Goal: Communication & Community: Connect with others

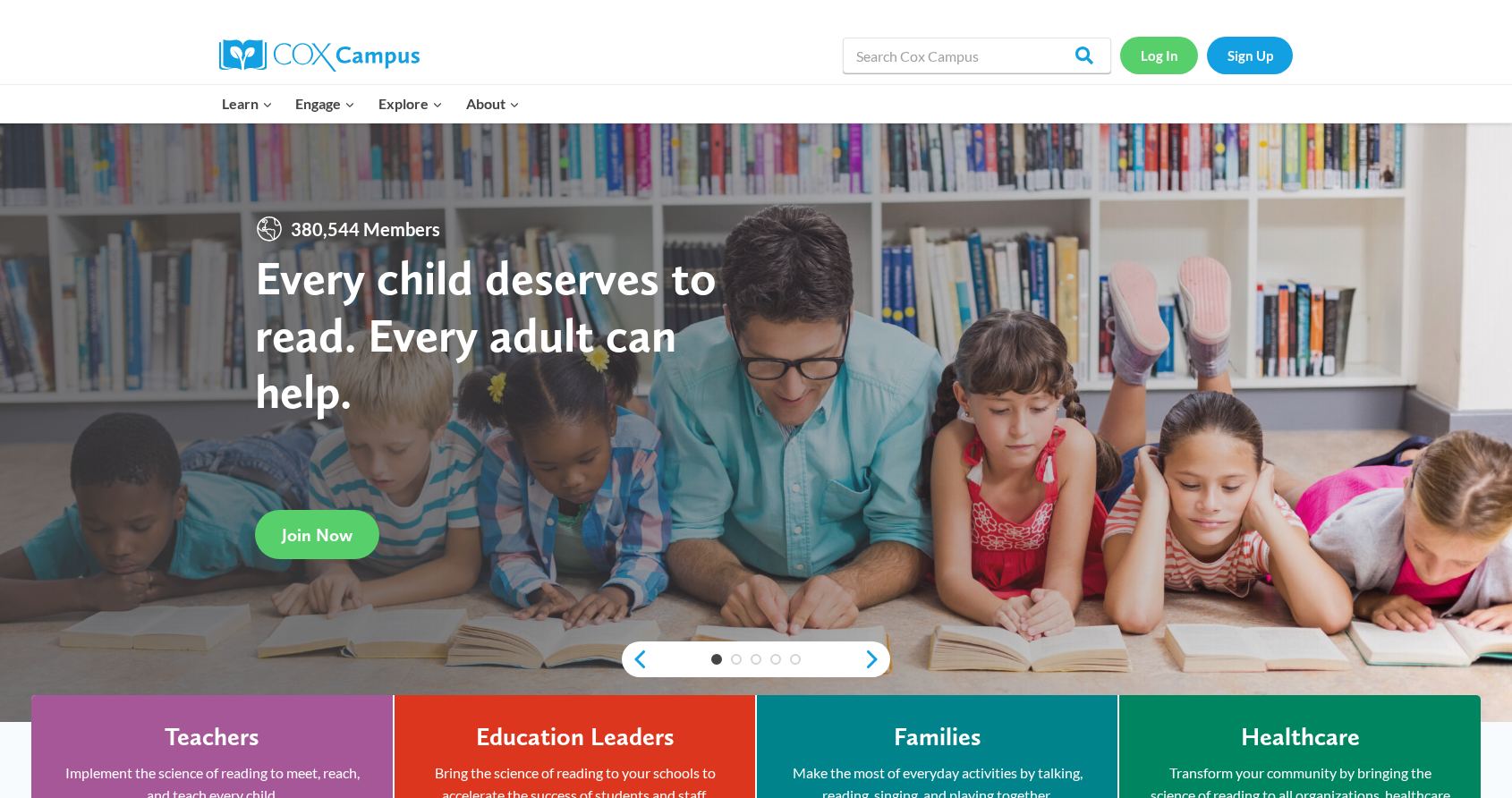
click at [1161, 56] on link "Log In" at bounding box center [1159, 55] width 78 height 37
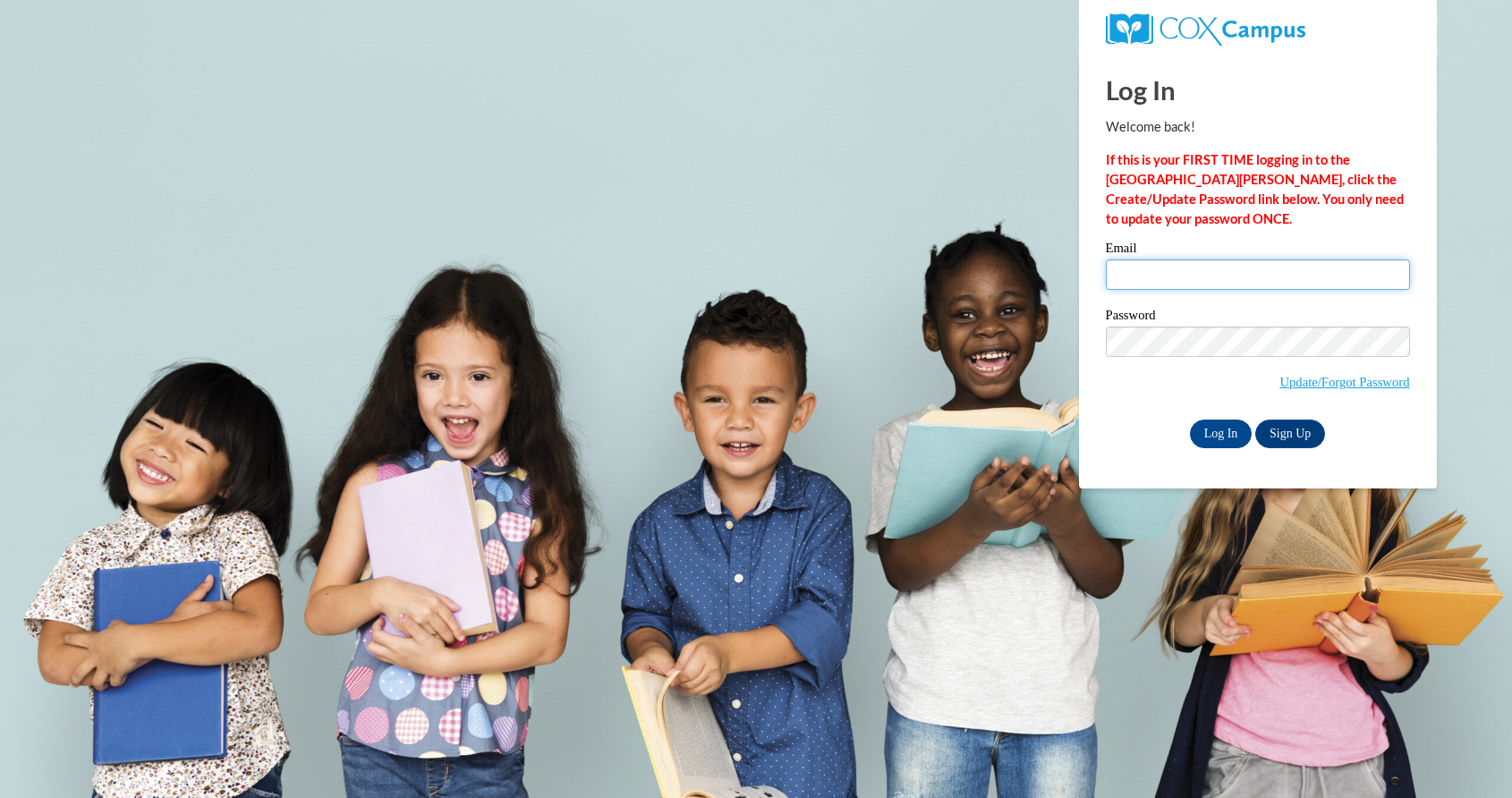
click at [1168, 269] on input "Email" at bounding box center [1257, 274] width 304 height 31
type input "cmeyer@greenfield.k12.wi.us"
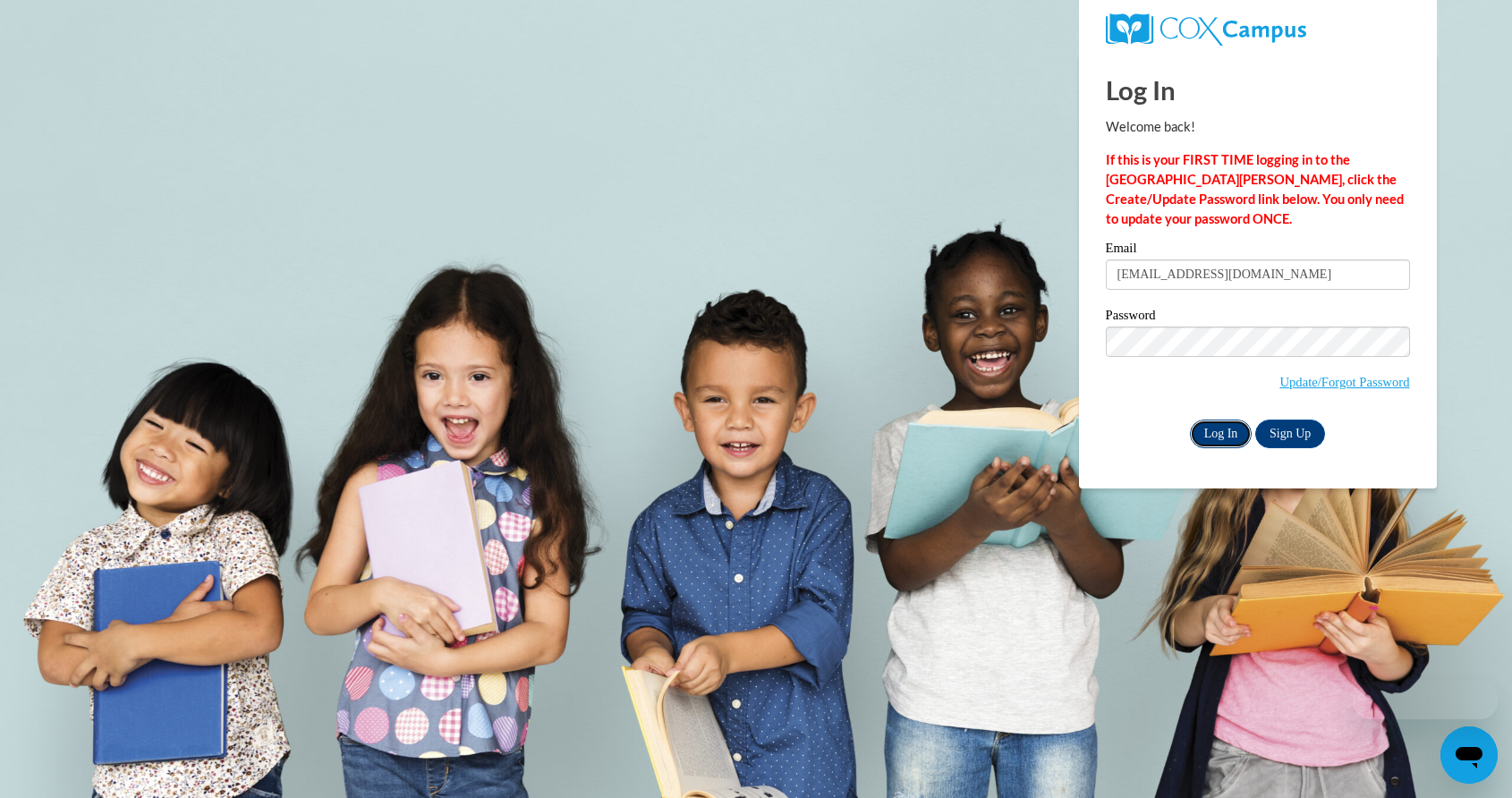
click at [1220, 441] on input "Log In" at bounding box center [1221, 434] width 63 height 29
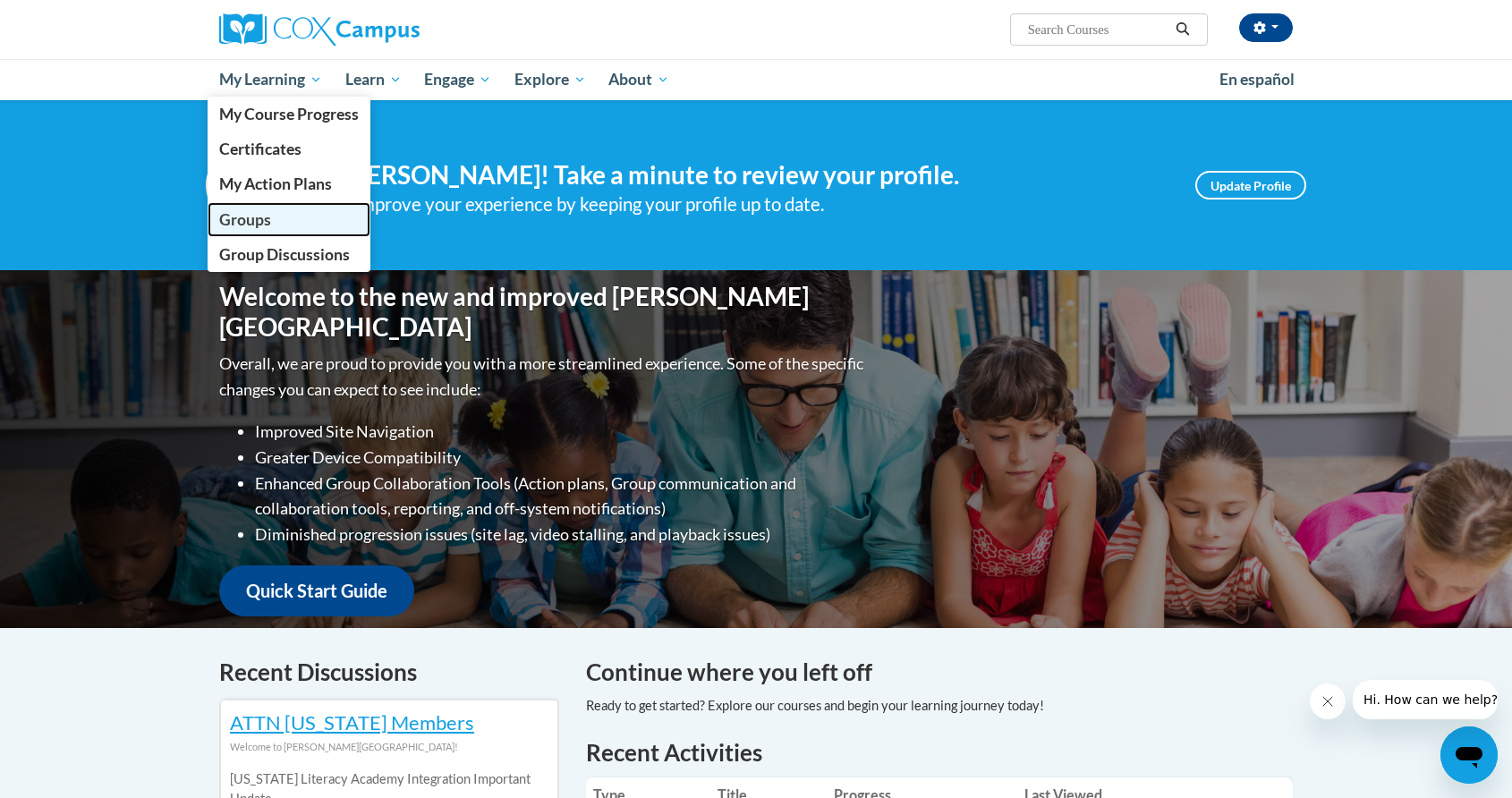
click at [247, 217] on span "Groups" at bounding box center [246, 220] width 52 height 19
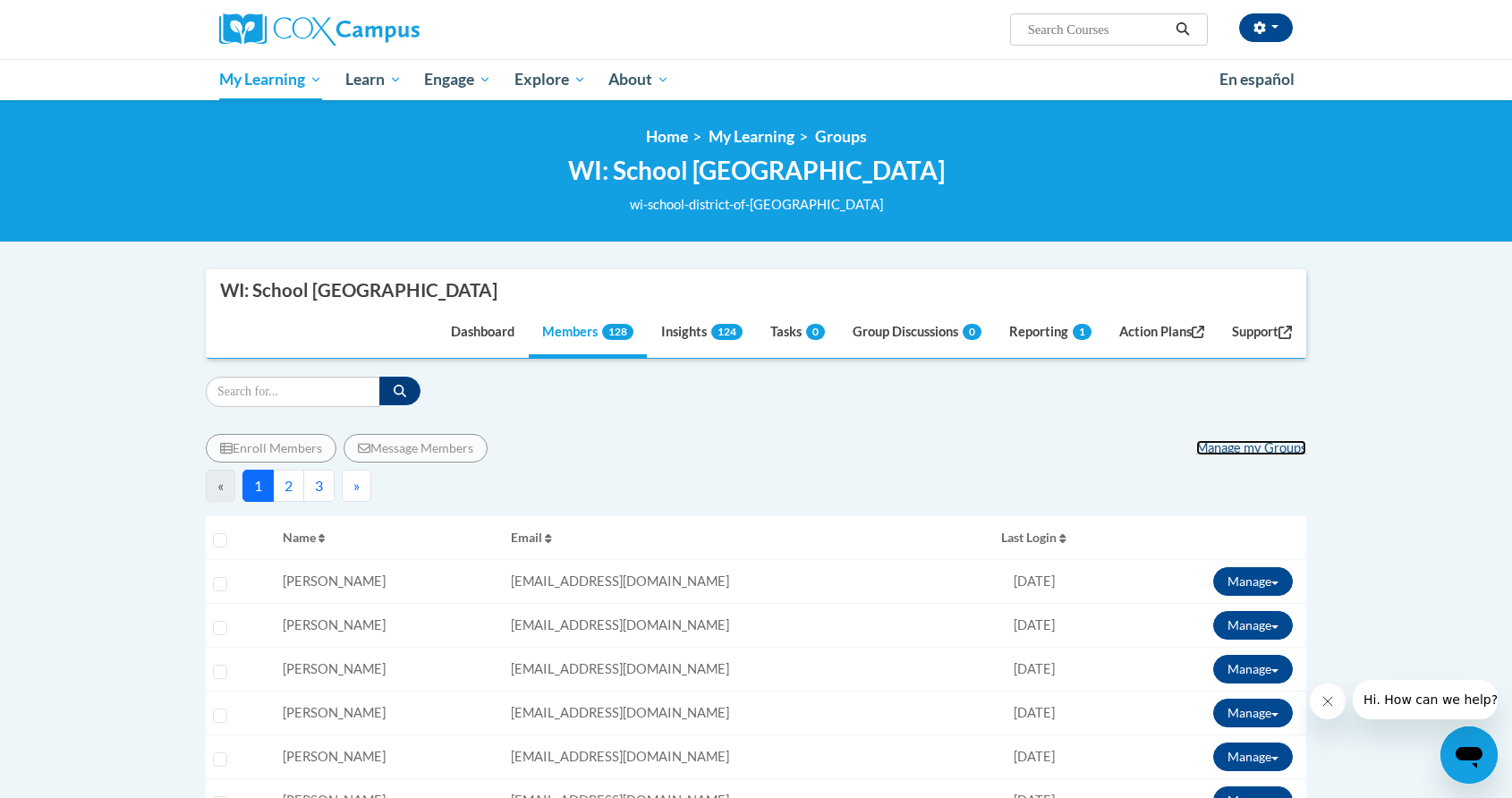
click at [1236, 450] on link "Manage my Groups" at bounding box center [1251, 447] width 110 height 15
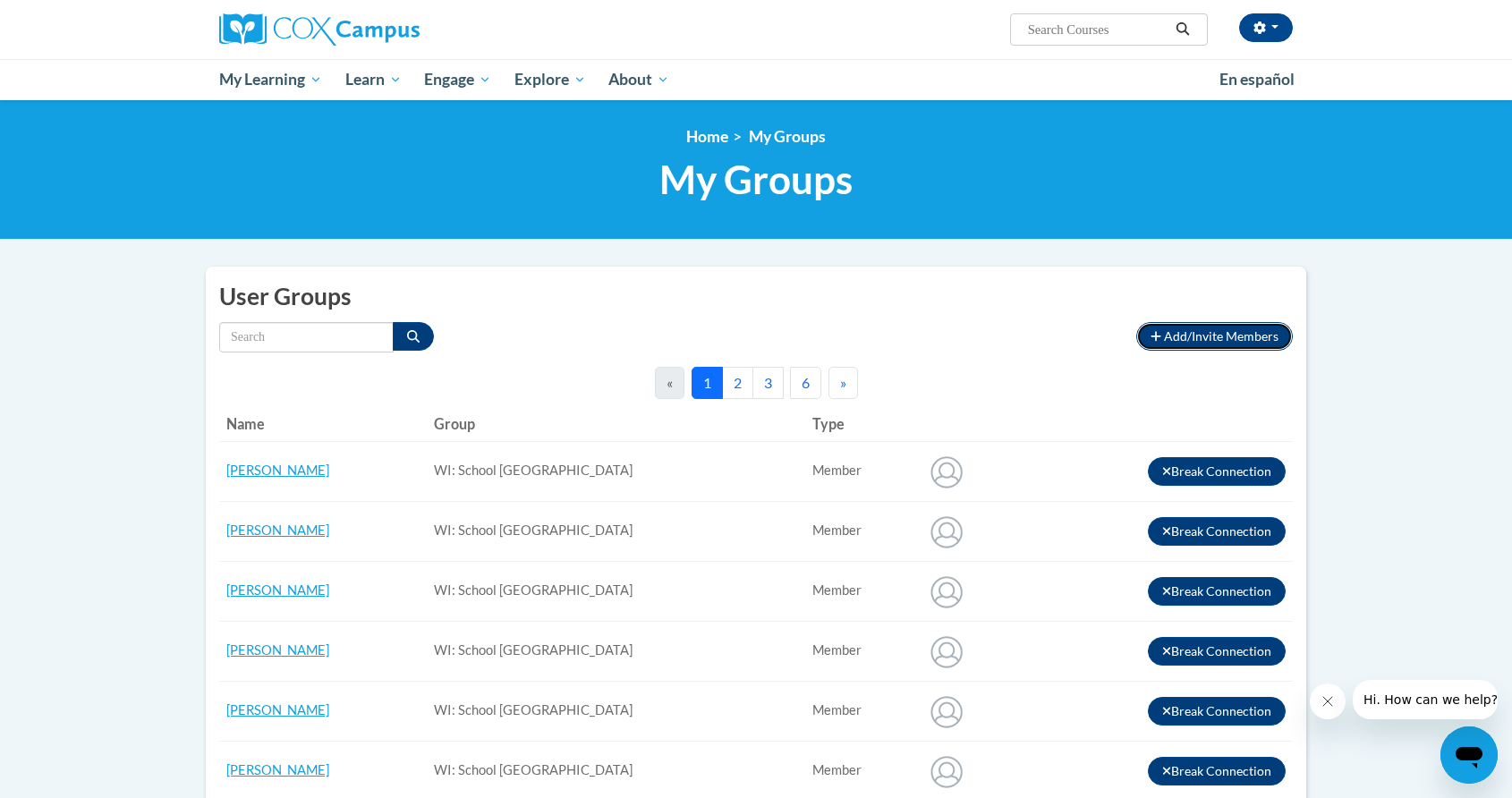
click at [1191, 327] on button "Add/Invite Members" at bounding box center [1214, 336] width 157 height 29
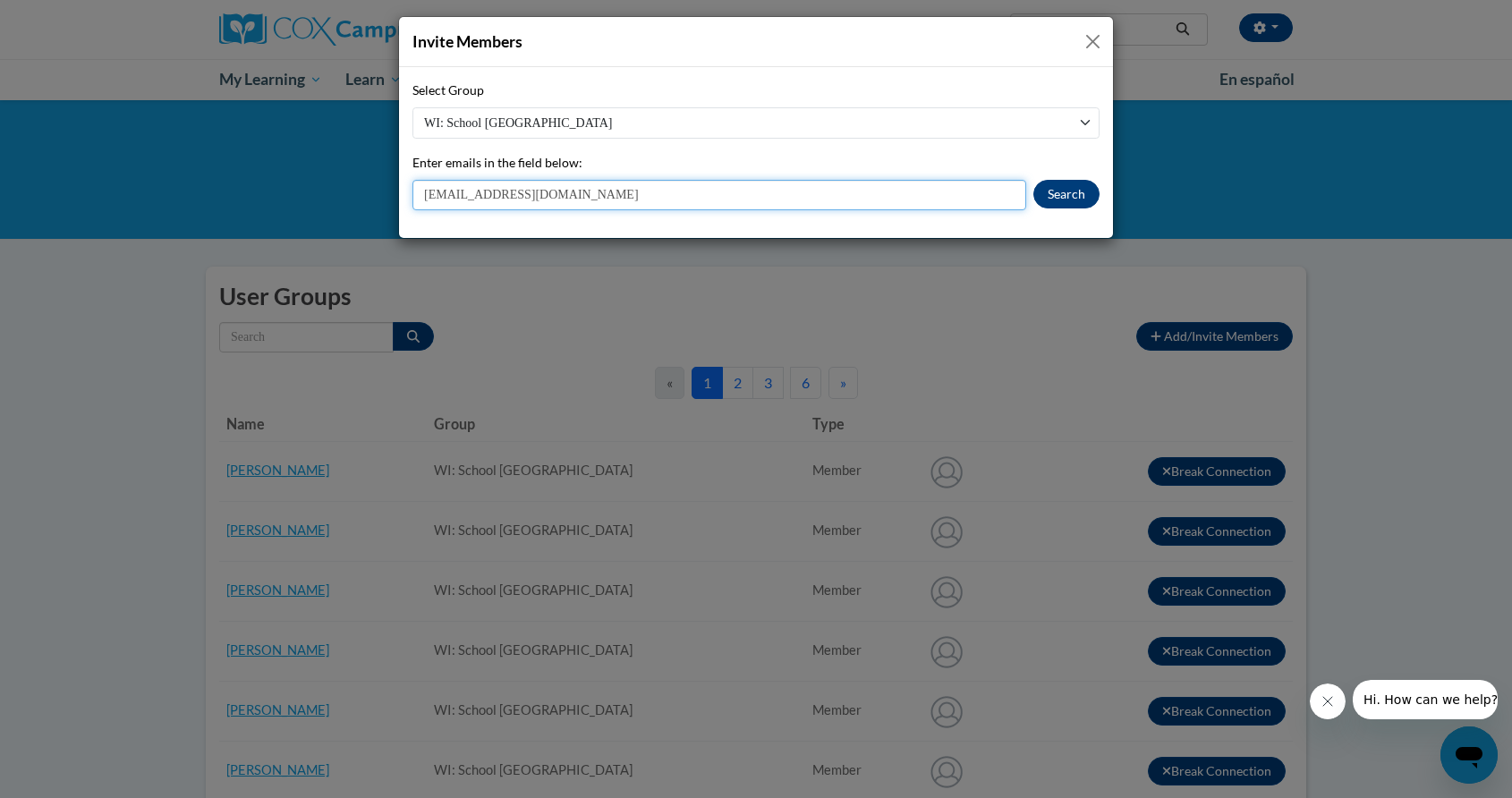
type input "[EMAIL_ADDRESS][DOMAIN_NAME]"
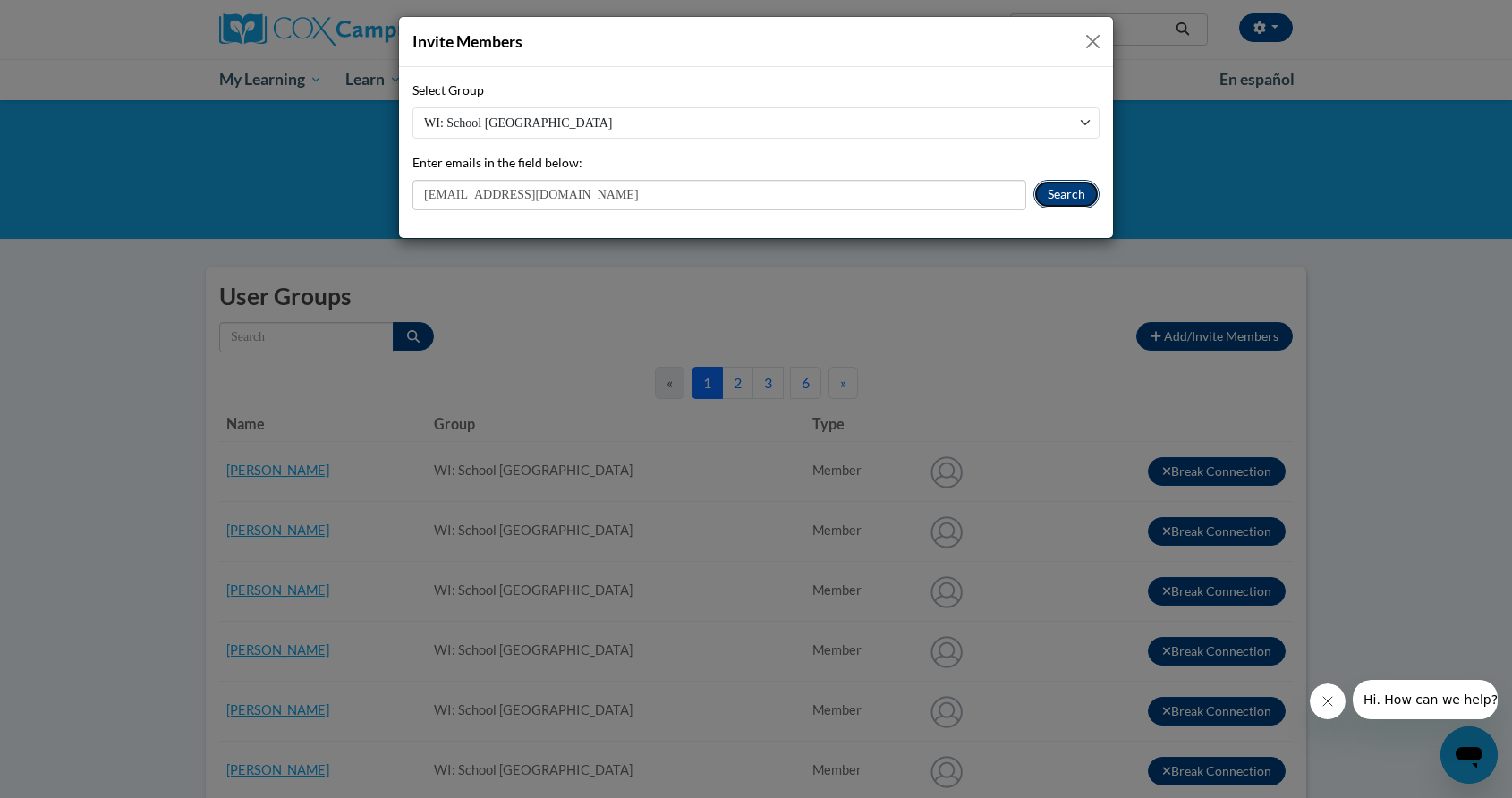
click at [1064, 196] on button "Search" at bounding box center [1067, 194] width 67 height 29
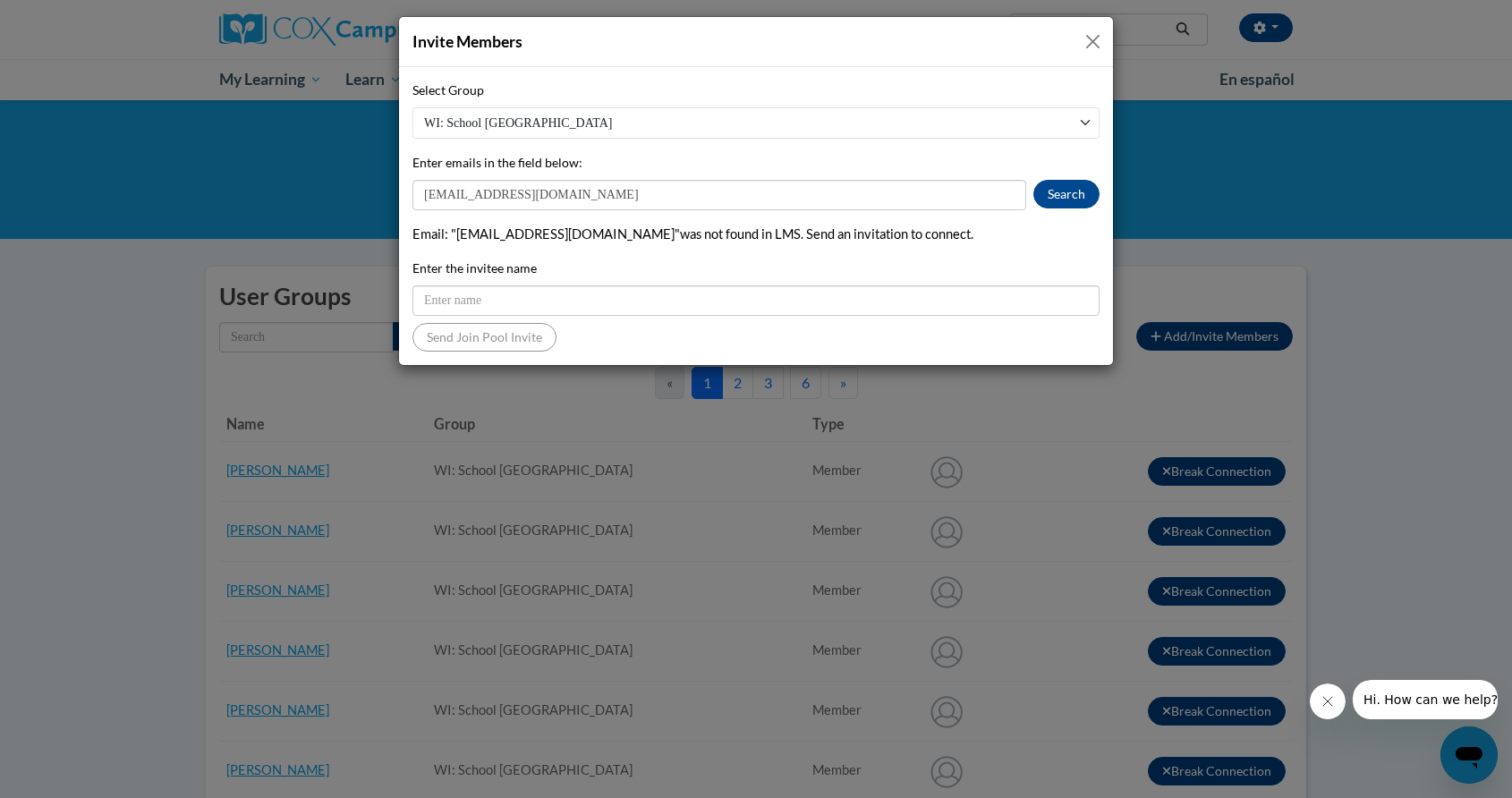
click at [1090, 43] on button "Close" at bounding box center [1092, 41] width 22 height 22
